Goal: Task Accomplishment & Management: Use online tool/utility

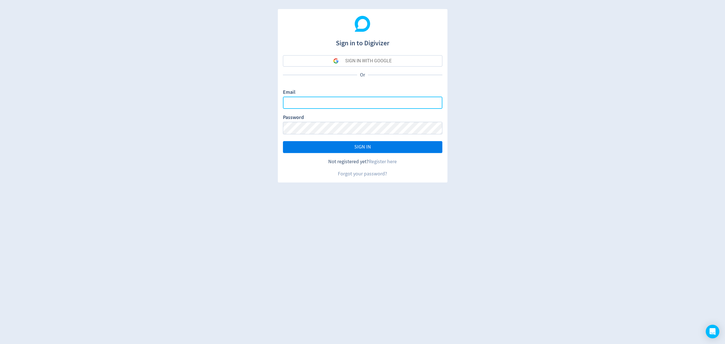
type input "[EMAIL_ADDRESS][PERSON_NAME][DOMAIN_NAME]"
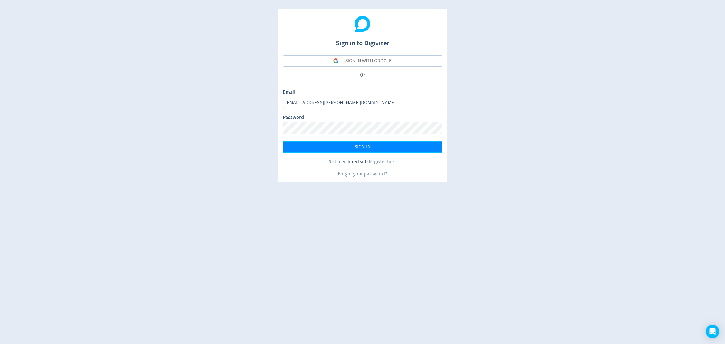
drag, startPoint x: 352, startPoint y: 150, endPoint x: 342, endPoint y: 314, distance: 164.9
click at [352, 149] on button "SIGN IN" at bounding box center [362, 147] width 159 height 12
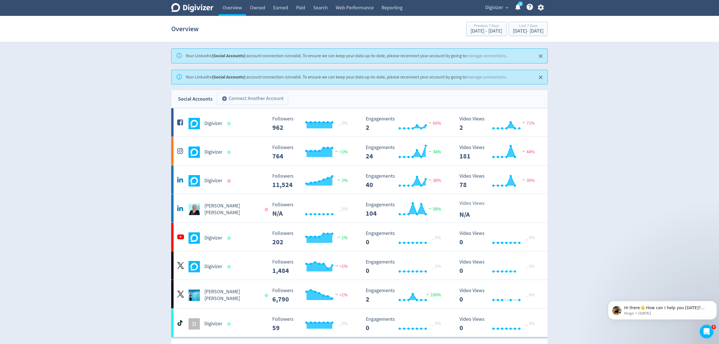
drag, startPoint x: 263, startPoint y: 99, endPoint x: 274, endPoint y: 98, distance: 10.8
click at [263, 99] on button "add_circle Connect Another Account" at bounding box center [252, 98] width 71 height 12
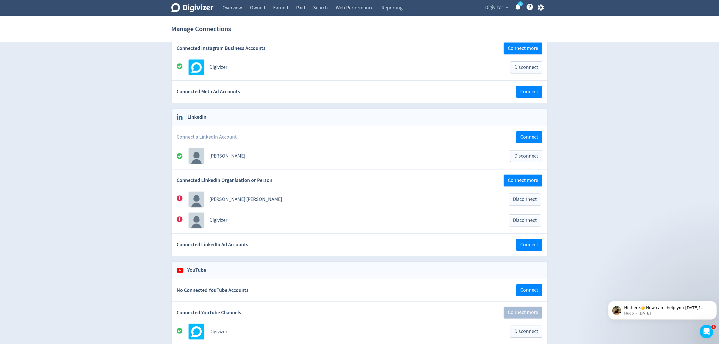
scroll to position [151, 0]
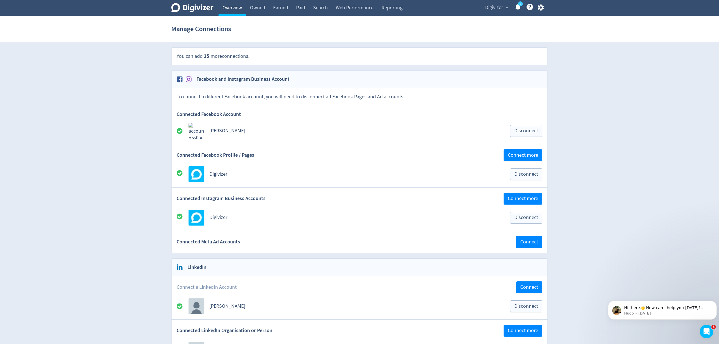
drag, startPoint x: 229, startPoint y: 8, endPoint x: 242, endPoint y: 15, distance: 14.2
click at [229, 8] on link "Overview" at bounding box center [232, 8] width 27 height 16
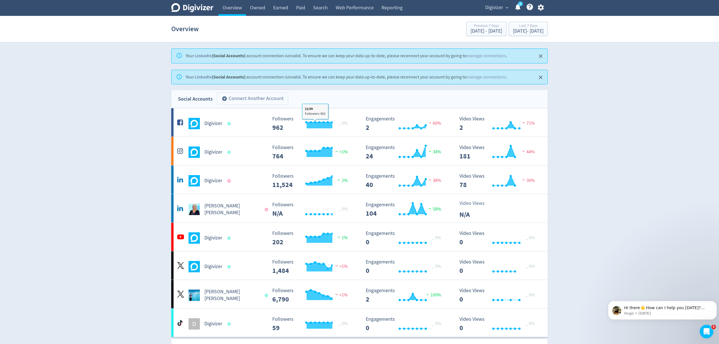
click at [252, 95] on button "add_circle Connect Another Account" at bounding box center [252, 98] width 71 height 12
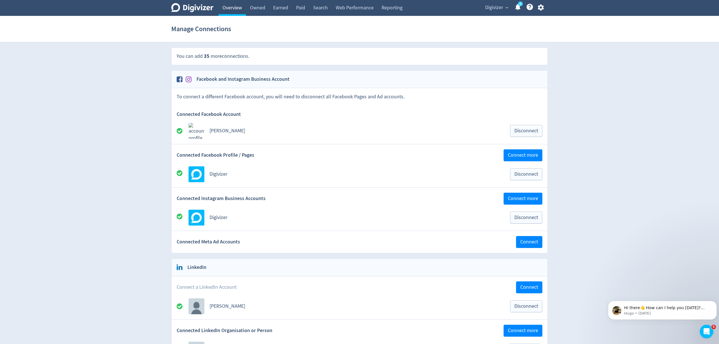
click at [229, 7] on link "Overview" at bounding box center [232, 8] width 27 height 16
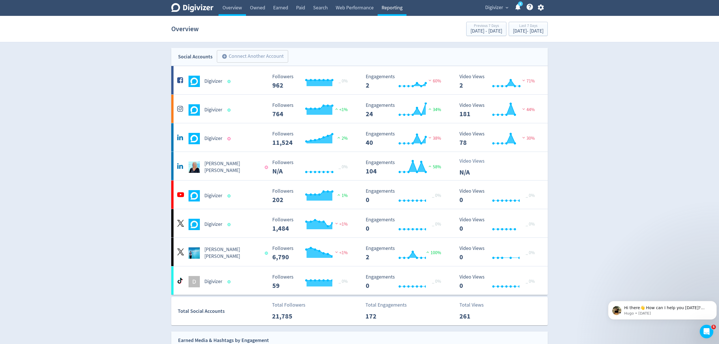
click at [398, 4] on link "Reporting" at bounding box center [392, 8] width 29 height 16
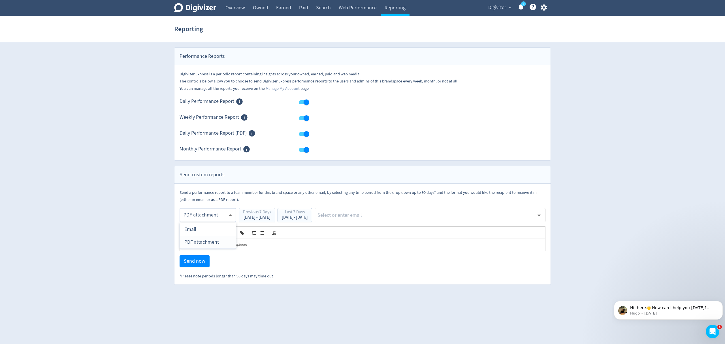
click at [195, 218] on body "Digivizer Logo Mark Digivizer Logo Overview Owned Earned Paid Search Web Perfor…" at bounding box center [362, 142] width 725 height 285
click at [206, 231] on div "Email" at bounding box center [207, 229] width 47 height 13
type input "html"
click at [308, 216] on div "[DATE] - [DATE]" at bounding box center [295, 217] width 26 height 4
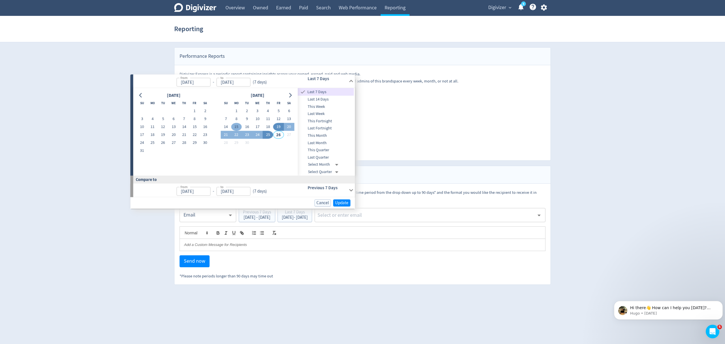
click at [237, 125] on button "15" at bounding box center [236, 127] width 10 height 8
type input "[DATE]"
click at [228, 135] on button "21" at bounding box center [226, 135] width 10 height 8
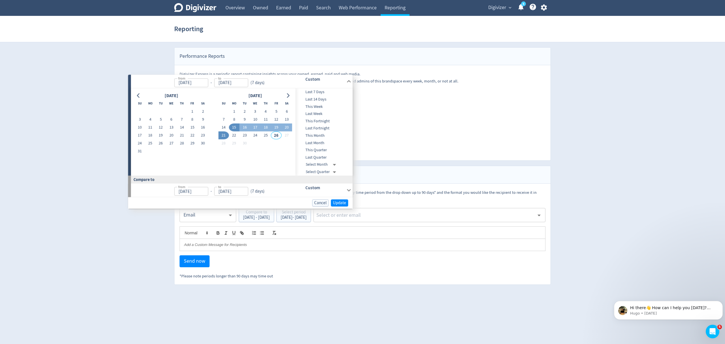
type input "[DATE]"
click at [339, 201] on span "Update" at bounding box center [339, 203] width 13 height 4
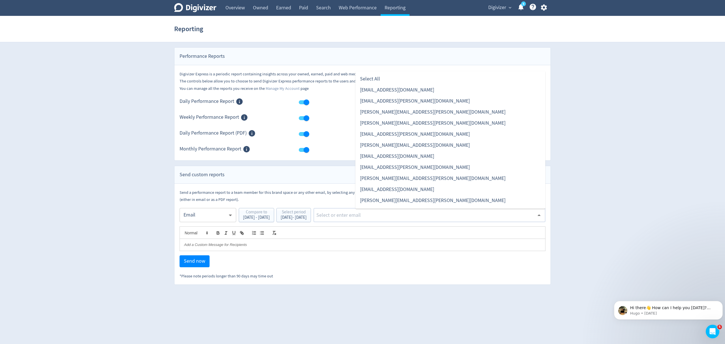
click at [374, 217] on input "text" at bounding box center [425, 215] width 219 height 8
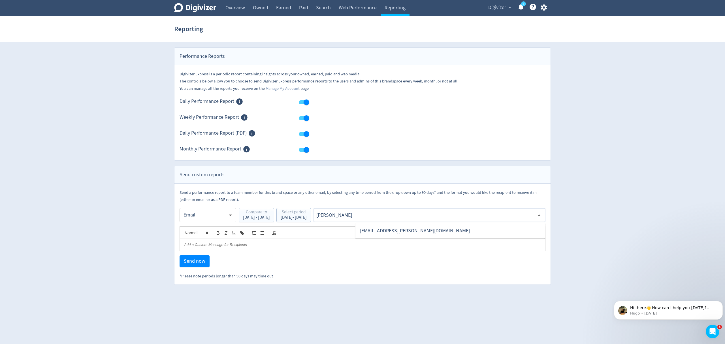
type input "malyn"
click at [384, 229] on li "[EMAIL_ADDRESS][PERSON_NAME][DOMAIN_NAME]" at bounding box center [450, 230] width 190 height 11
click at [200, 262] on span "Send now" at bounding box center [195, 261] width 22 height 5
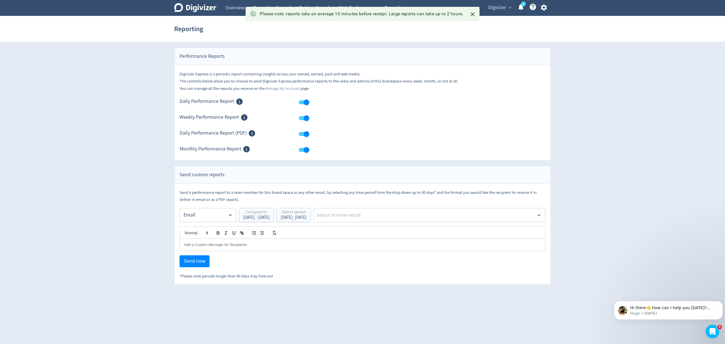
click at [203, 220] on body "Digivizer Logo Mark Digivizer Logo Overview Owned Earned Paid Search Web Perfor…" at bounding box center [362, 142] width 725 height 285
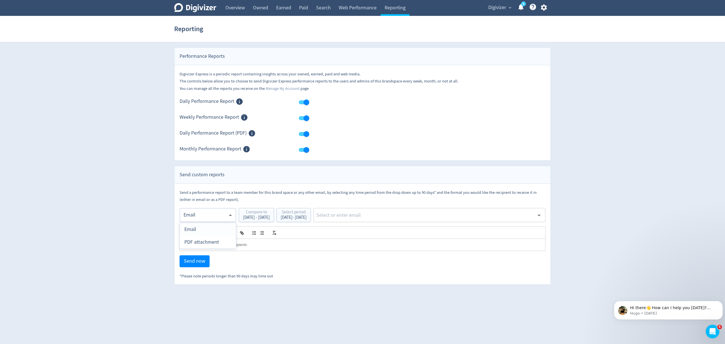
click at [203, 242] on div "PDF attachment" at bounding box center [207, 242] width 47 height 13
type input "pdf"
click at [376, 216] on input "text" at bounding box center [425, 215] width 219 height 8
type input "malyn"
click at [384, 231] on li "[EMAIL_ADDRESS][PERSON_NAME][DOMAIN_NAME]" at bounding box center [450, 230] width 190 height 11
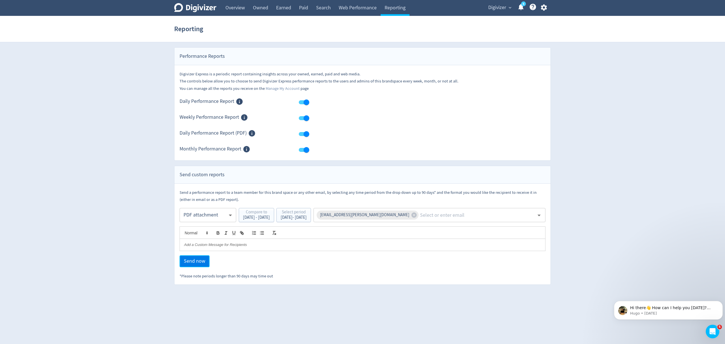
click at [195, 262] on span "Send now" at bounding box center [195, 261] width 22 height 5
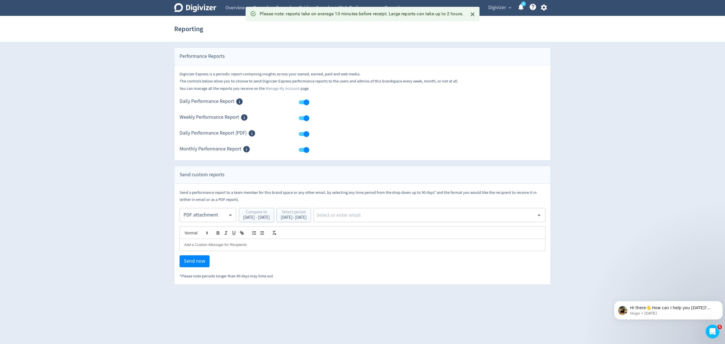
click at [201, 212] on body "Digivizer Logo Mark Digivizer Logo Overview Owned Earned Paid Search Web Perfor…" at bounding box center [362, 142] width 725 height 285
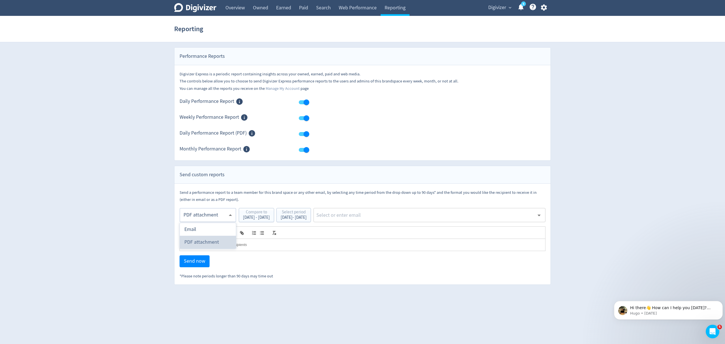
click at [202, 242] on div "PDF attachment" at bounding box center [207, 242] width 47 height 13
click at [422, 219] on input "text" at bounding box center [425, 215] width 219 height 8
type input "malyn"
click at [421, 234] on li "[EMAIL_ADDRESS][PERSON_NAME][DOMAIN_NAME]" at bounding box center [450, 230] width 190 height 11
click at [200, 266] on button "Send now" at bounding box center [195, 261] width 30 height 12
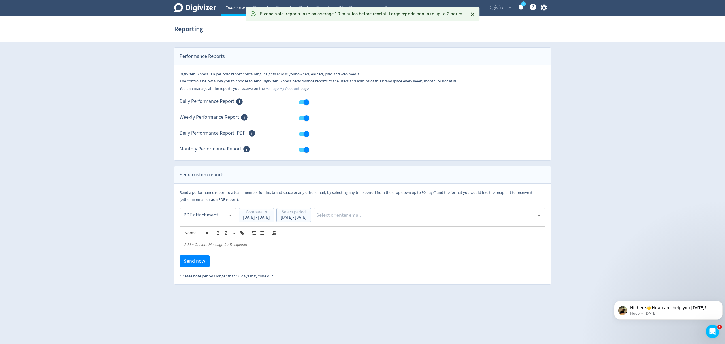
click at [229, 8] on link "Overview" at bounding box center [234, 8] width 27 height 16
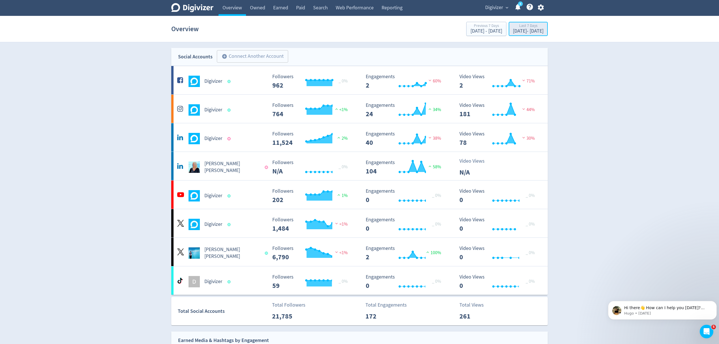
click at [513, 29] on div "[DATE] - [DATE]" at bounding box center [528, 31] width 31 height 5
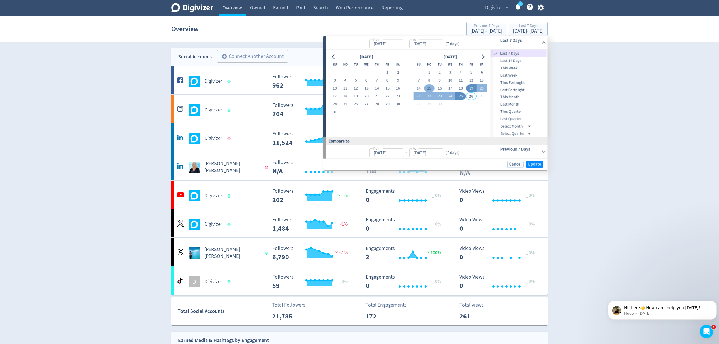
click at [427, 86] on button "15" at bounding box center [429, 88] width 10 height 8
type input "[DATE]"
click at [419, 95] on button "21" at bounding box center [418, 96] width 10 height 8
type input "[DATE]"
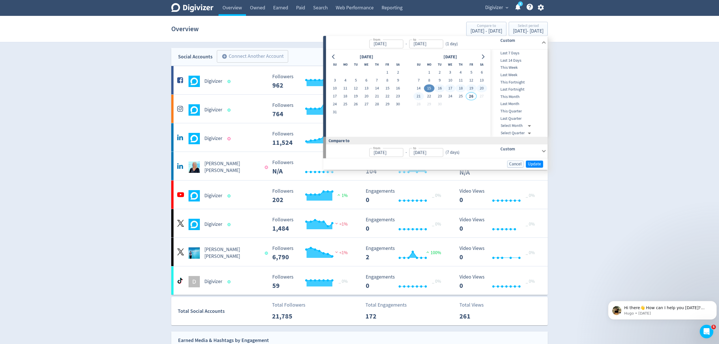
type input "[DATE]"
click at [538, 164] on span "Update" at bounding box center [534, 164] width 13 height 4
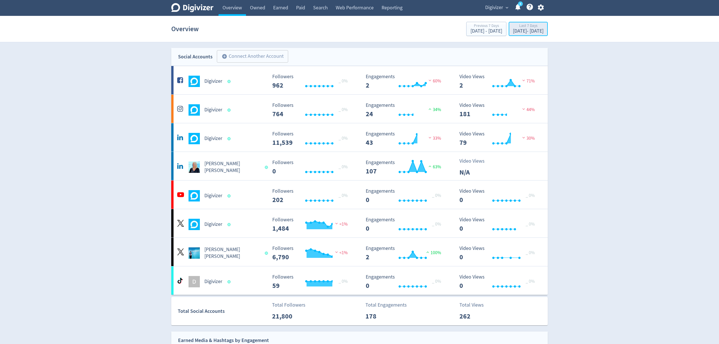
click at [513, 34] on div "[DATE] - [DATE]" at bounding box center [528, 31] width 31 height 5
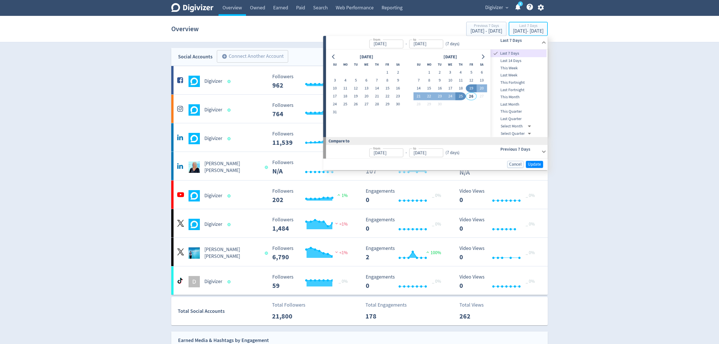
type input "[DATE]"
click at [430, 87] on button "15" at bounding box center [429, 88] width 10 height 8
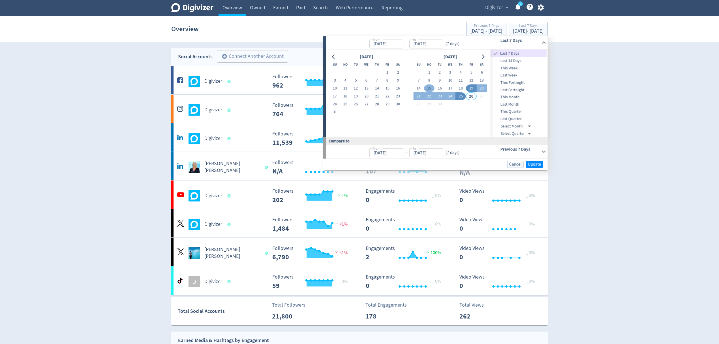
type input "[DATE]"
click at [418, 96] on button "21" at bounding box center [418, 96] width 10 height 8
type input "[DATE]"
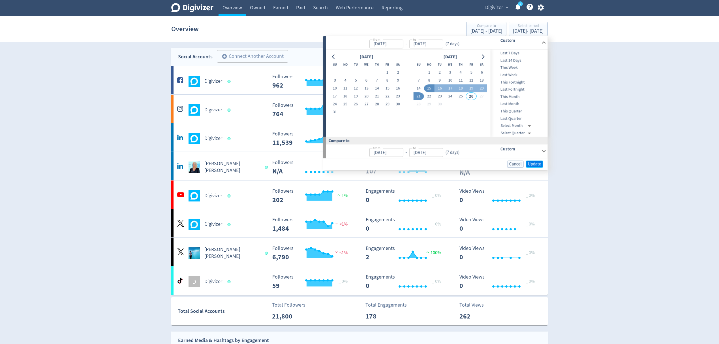
click at [534, 163] on span "Update" at bounding box center [534, 164] width 13 height 4
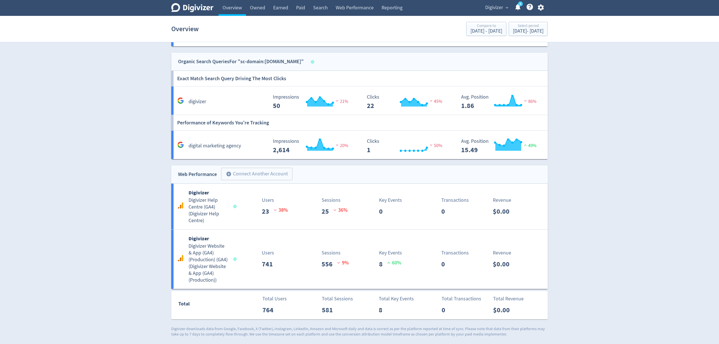
scroll to position [606, 0]
click at [394, 8] on link "Reporting" at bounding box center [392, 8] width 29 height 16
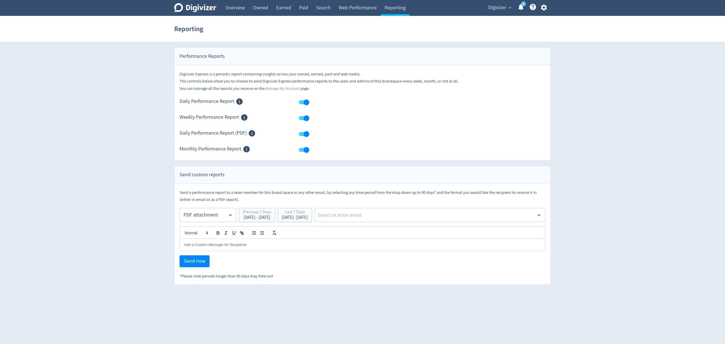
click at [194, 216] on body "Digivizer Logo Mark Digivizer Logo Overview Owned Earned Paid Search Web Perfor…" at bounding box center [362, 142] width 725 height 285
click at [197, 242] on div "PDF attachment" at bounding box center [207, 242] width 47 height 13
click at [308, 219] on div "[DATE] - [DATE]" at bounding box center [295, 217] width 26 height 4
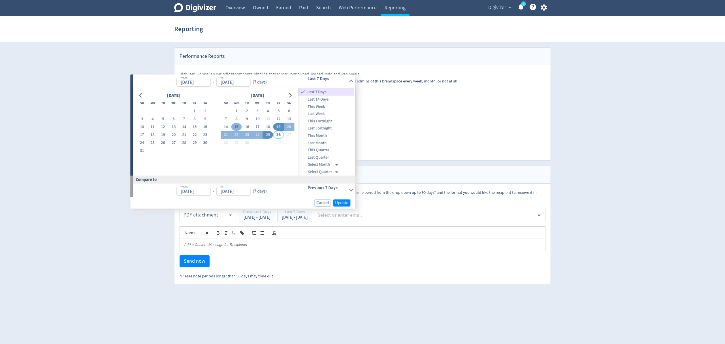
click at [236, 126] on button "15" at bounding box center [236, 127] width 10 height 8
type input "[DATE]"
click at [226, 133] on button "21" at bounding box center [226, 135] width 10 height 8
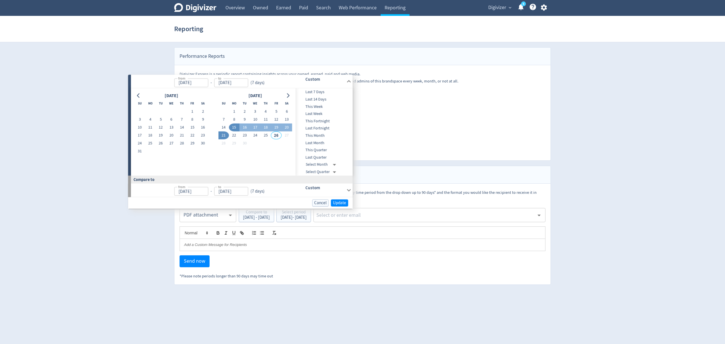
type input "[DATE]"
click at [341, 204] on span "Update" at bounding box center [339, 203] width 13 height 4
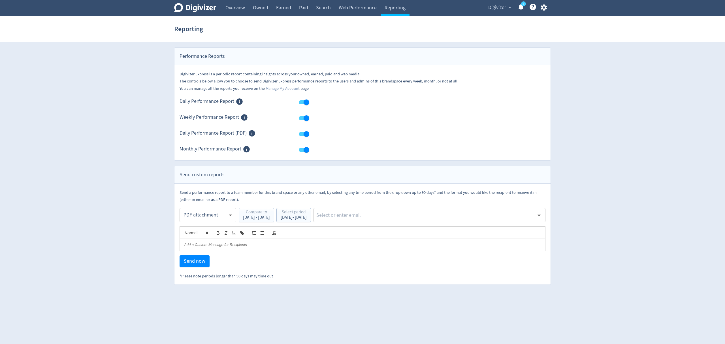
click at [383, 216] on input "text" at bounding box center [425, 215] width 219 height 8
type input "malyn"
click at [392, 227] on li "[EMAIL_ADDRESS][PERSON_NAME][DOMAIN_NAME]" at bounding box center [450, 230] width 190 height 11
click at [200, 261] on span "Send now" at bounding box center [195, 261] width 22 height 5
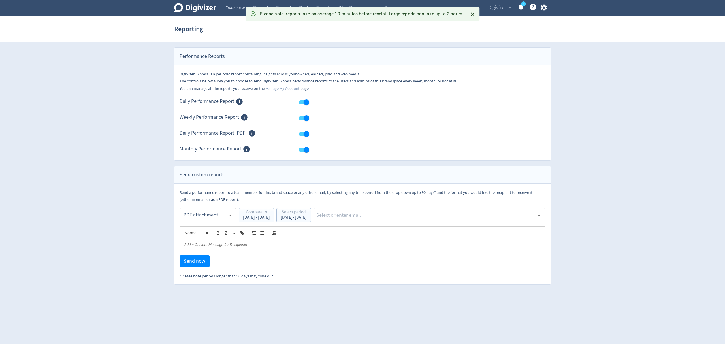
drag, startPoint x: 223, startPoint y: 9, endPoint x: 434, endPoint y: 45, distance: 213.7
click at [223, 9] on link "Overview" at bounding box center [234, 8] width 27 height 16
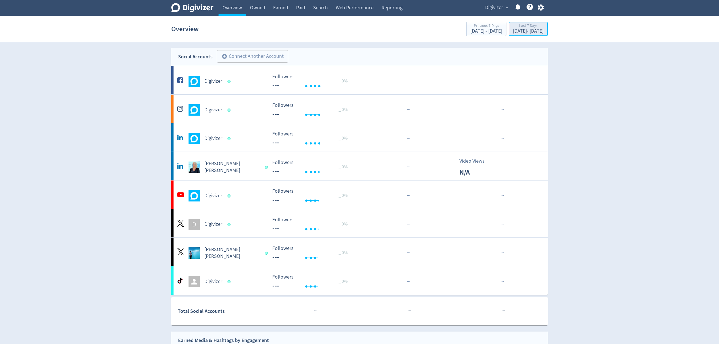
click at [513, 32] on div "[DATE] - [DATE]" at bounding box center [528, 31] width 31 height 5
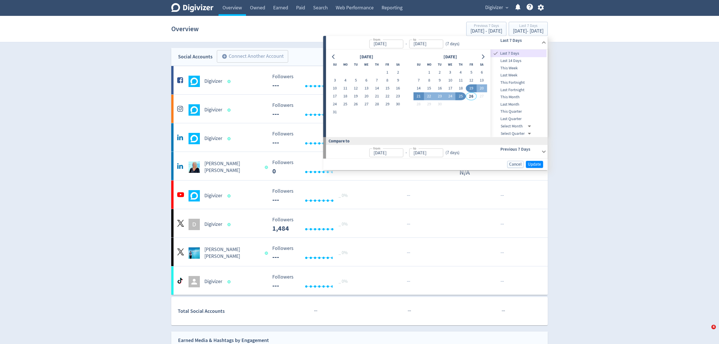
click at [430, 86] on button "15" at bounding box center [429, 88] width 10 height 8
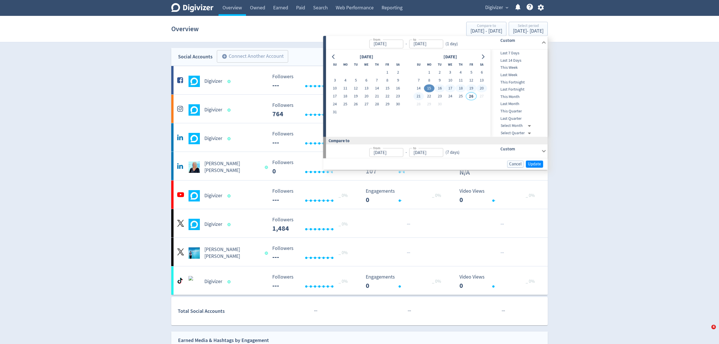
click at [416, 94] on button "21" at bounding box center [418, 96] width 10 height 8
type input "[DATE]"
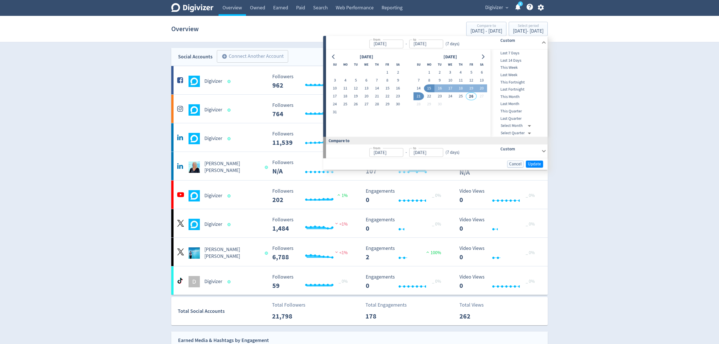
click at [533, 169] on div "Cancel Update" at bounding box center [435, 164] width 225 height 12
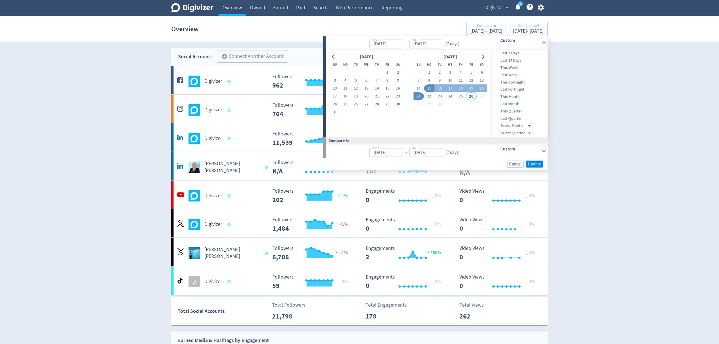
click at [534, 164] on span "Update" at bounding box center [534, 164] width 13 height 4
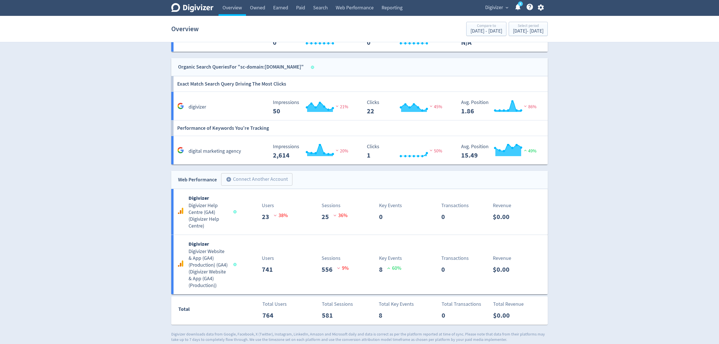
scroll to position [604, 0]
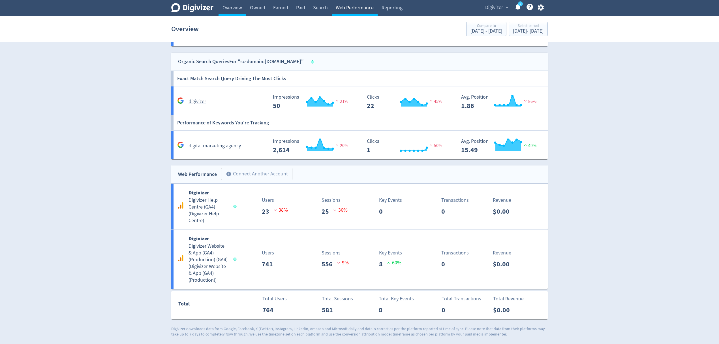
click at [343, 7] on link "Web Performance" at bounding box center [355, 8] width 46 height 16
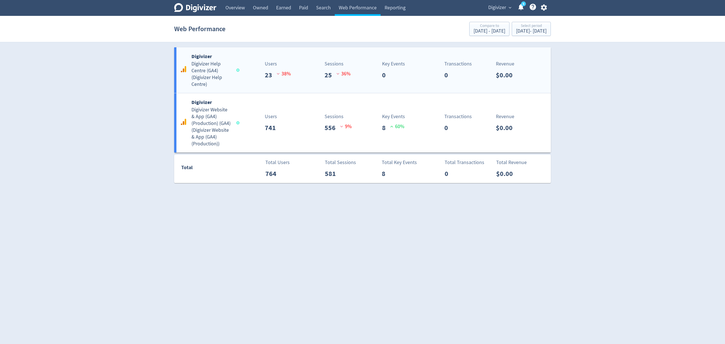
click at [244, 85] on div "Digivizer Digivizer Help Centre (GA4) ( Digivizer Help Centre ) Users 23 38 % S…" at bounding box center [362, 70] width 377 height 46
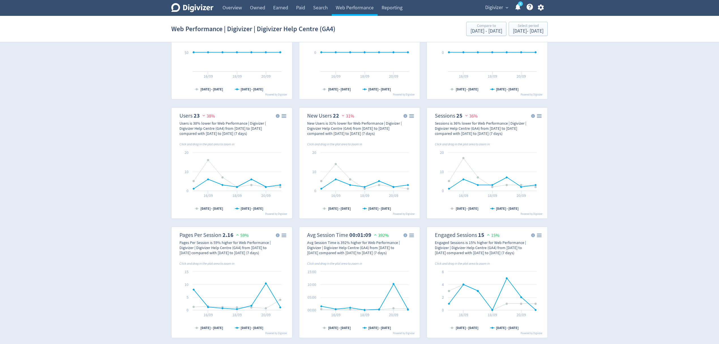
scroll to position [67, 0]
click at [364, 14] on link "Web Performance" at bounding box center [355, 8] width 46 height 16
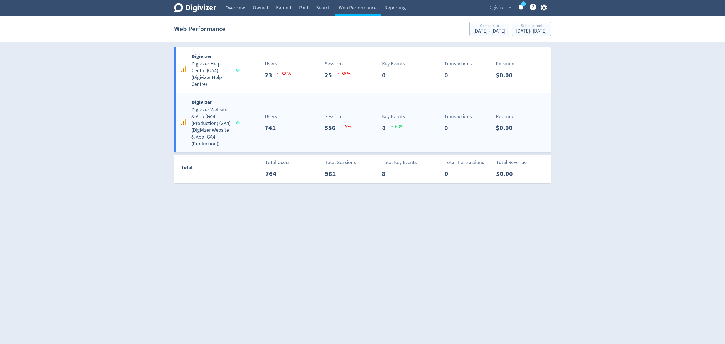
click at [247, 140] on div "Digivizer Digivizer Website & App (GA4) (Production) (GA4) ( Digivizer Website …" at bounding box center [362, 122] width 377 height 59
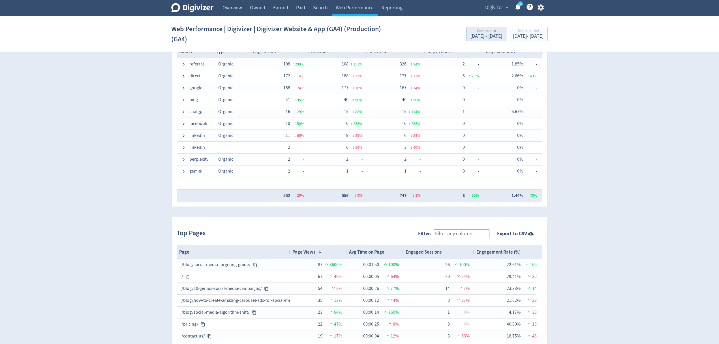
scroll to position [304, 0]
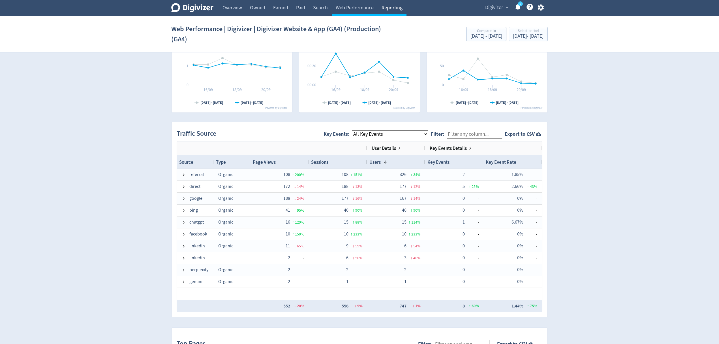
click at [390, 9] on link "Reporting" at bounding box center [392, 8] width 29 height 16
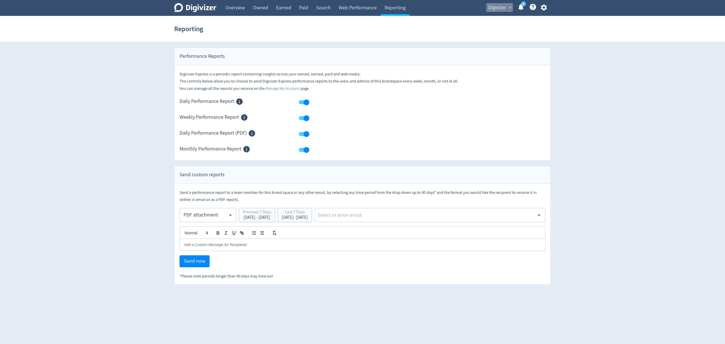
click at [490, 5] on span "Digivizer" at bounding box center [497, 7] width 18 height 9
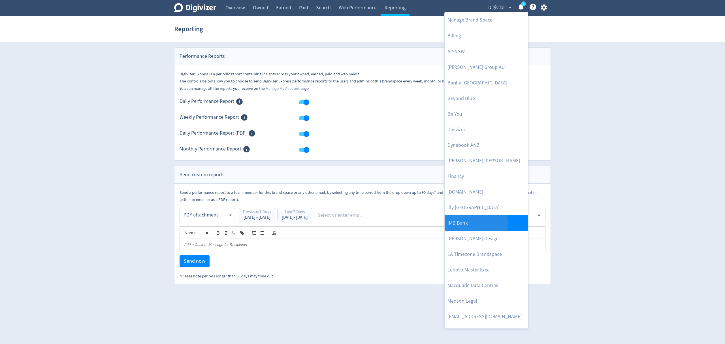
click at [460, 223] on link "IMB Bank" at bounding box center [486, 223] width 83 height 16
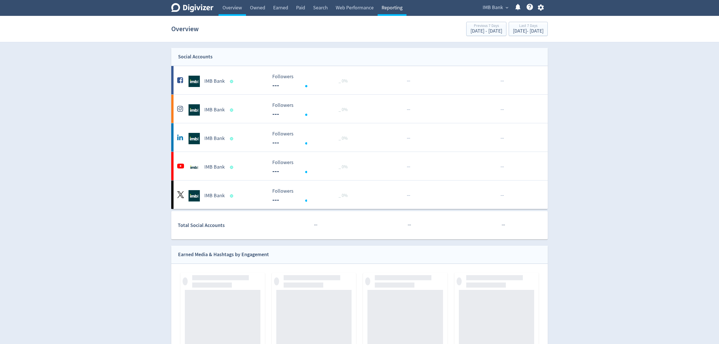
click at [391, 10] on link "Reporting" at bounding box center [392, 8] width 29 height 16
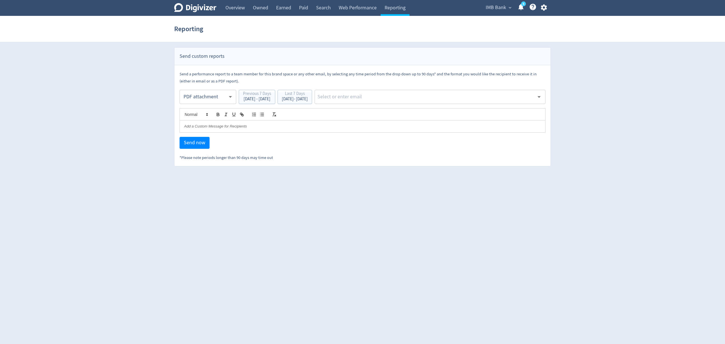
click at [202, 95] on body "Digivizer Logo [PERSON_NAME] Logo Overview Owned Earned Paid Search Web Perform…" at bounding box center [362, 83] width 725 height 166
click at [196, 108] on div "Email" at bounding box center [207, 111] width 47 height 13
type input "html"
click at [308, 96] on div "Last 7 Days" at bounding box center [295, 93] width 26 height 5
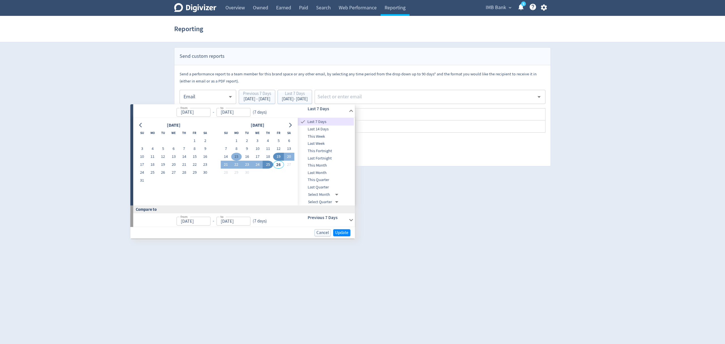
click at [236, 158] on button "15" at bounding box center [236, 157] width 10 height 8
type input "[DATE]"
click at [226, 164] on button "21" at bounding box center [226, 165] width 10 height 8
type input "[DATE]"
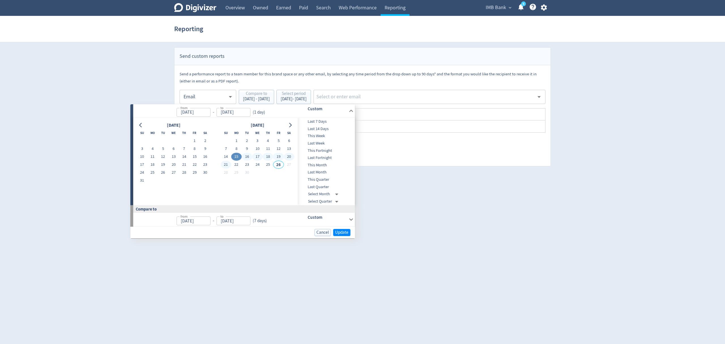
type input "[DATE]"
click at [337, 231] on span "Update" at bounding box center [339, 232] width 13 height 4
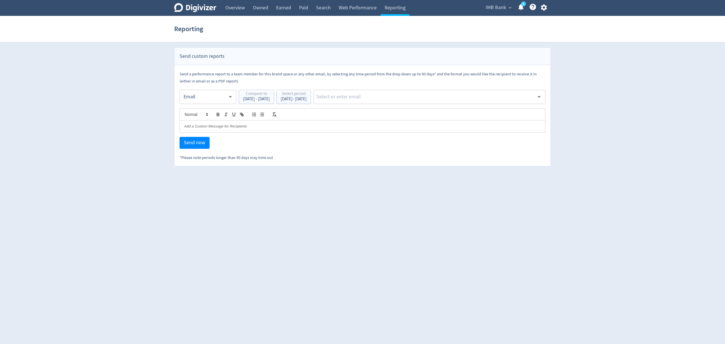
click at [380, 99] on input "text" at bounding box center [425, 97] width 219 height 8
type input "malyn"
click at [391, 116] on li "[EMAIL_ADDRESS][PERSON_NAME][DOMAIN_NAME]" at bounding box center [450, 111] width 190 height 11
click at [195, 142] on span "Send now" at bounding box center [195, 142] width 22 height 5
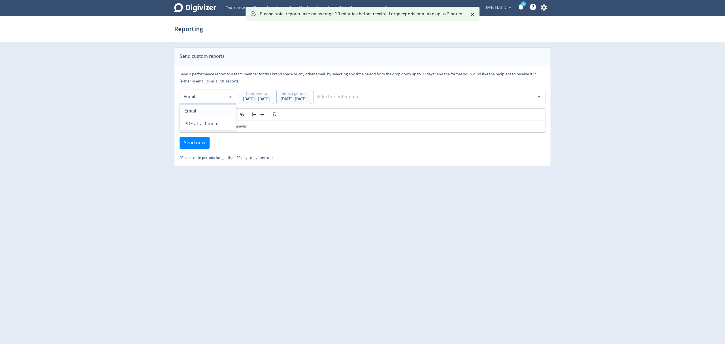
drag, startPoint x: 205, startPoint y: 95, endPoint x: 202, endPoint y: 117, distance: 21.8
click at [205, 95] on body "Digivizer Logo [PERSON_NAME] Logo Overview Owned Earned Paid Search Web Perform…" at bounding box center [362, 83] width 725 height 166
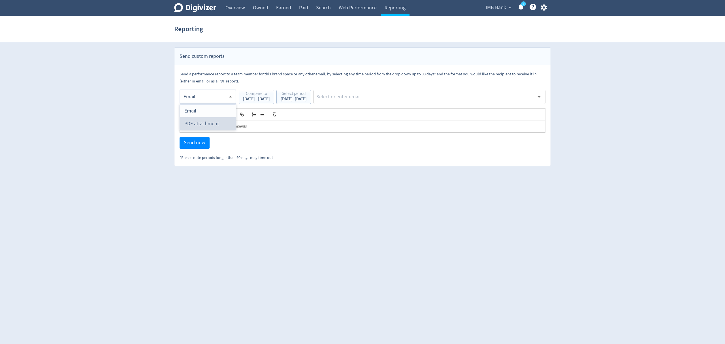
click at [201, 123] on div "PDF attachment" at bounding box center [207, 123] width 47 height 13
type input "pdf"
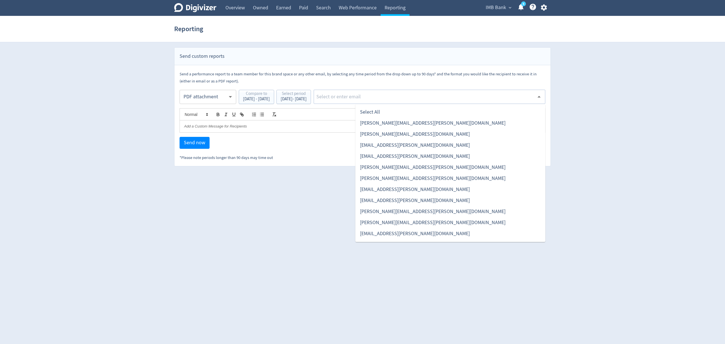
click at [385, 97] on input "text" at bounding box center [425, 97] width 219 height 8
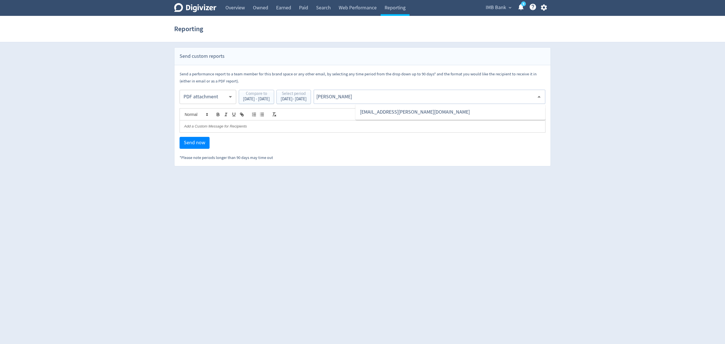
type input "malyn"
click at [391, 109] on li "[EMAIL_ADDRESS][PERSON_NAME][DOMAIN_NAME]" at bounding box center [450, 111] width 190 height 11
click at [185, 141] on span "Send now" at bounding box center [195, 142] width 22 height 5
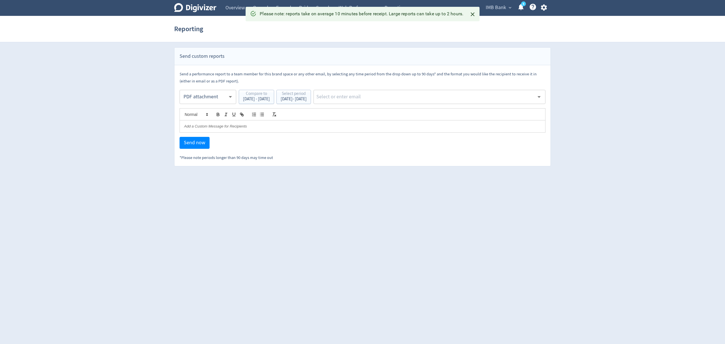
click at [208, 97] on body "Digivizer Logo [PERSON_NAME] Logo Overview Owned Earned Paid Search Web Perform…" at bounding box center [362, 83] width 725 height 166
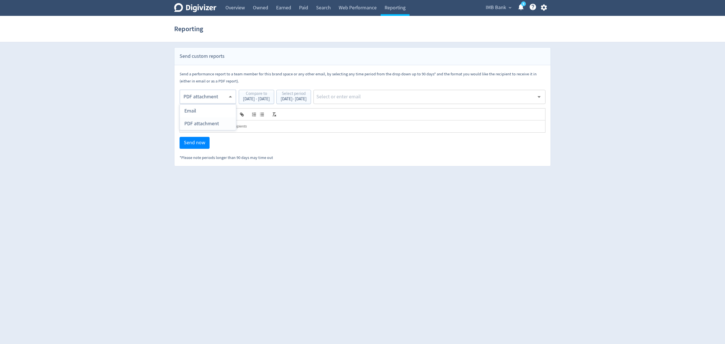
click at [207, 126] on div "PDF attachment" at bounding box center [207, 123] width 47 height 13
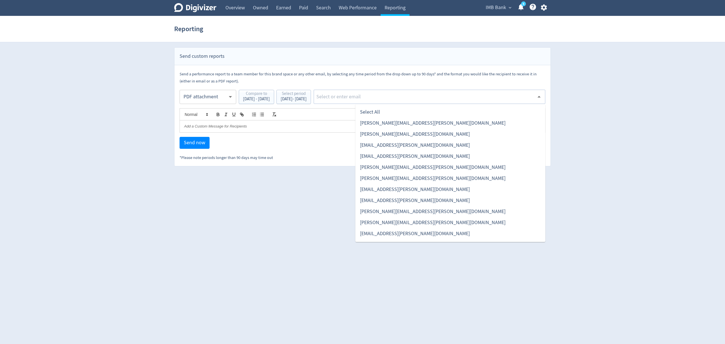
click at [385, 97] on input "text" at bounding box center [425, 97] width 219 height 8
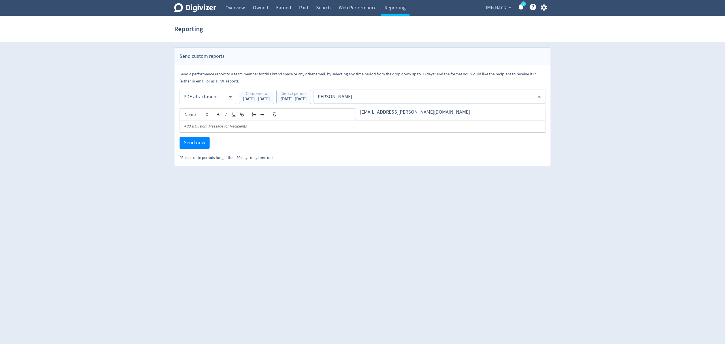
type input "malyn"
click at [412, 112] on li "[EMAIL_ADDRESS][PERSON_NAME][DOMAIN_NAME]" at bounding box center [450, 111] width 190 height 11
click at [191, 145] on span "Send now" at bounding box center [195, 142] width 22 height 5
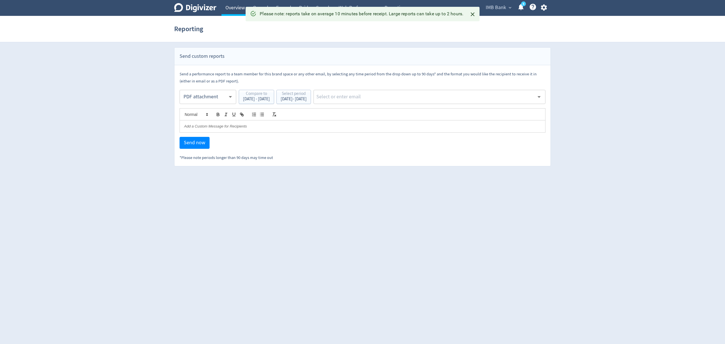
click at [239, 5] on link "Overview" at bounding box center [234, 8] width 27 height 16
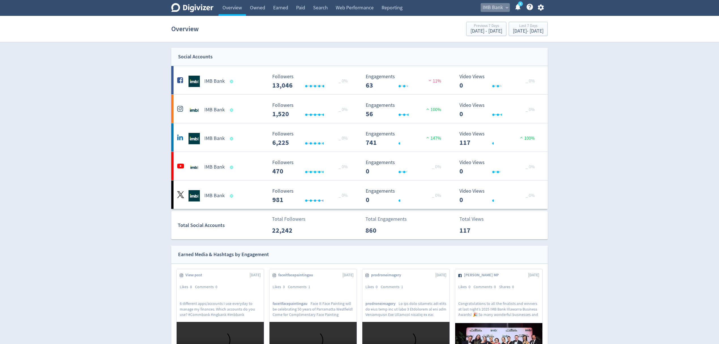
click at [493, 7] on span "IMB Bank" at bounding box center [493, 7] width 20 height 9
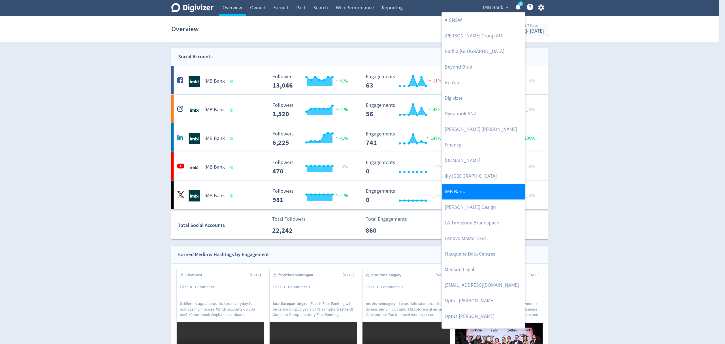
click at [459, 194] on link "IMB Bank" at bounding box center [483, 192] width 83 height 16
